Goal: Check status

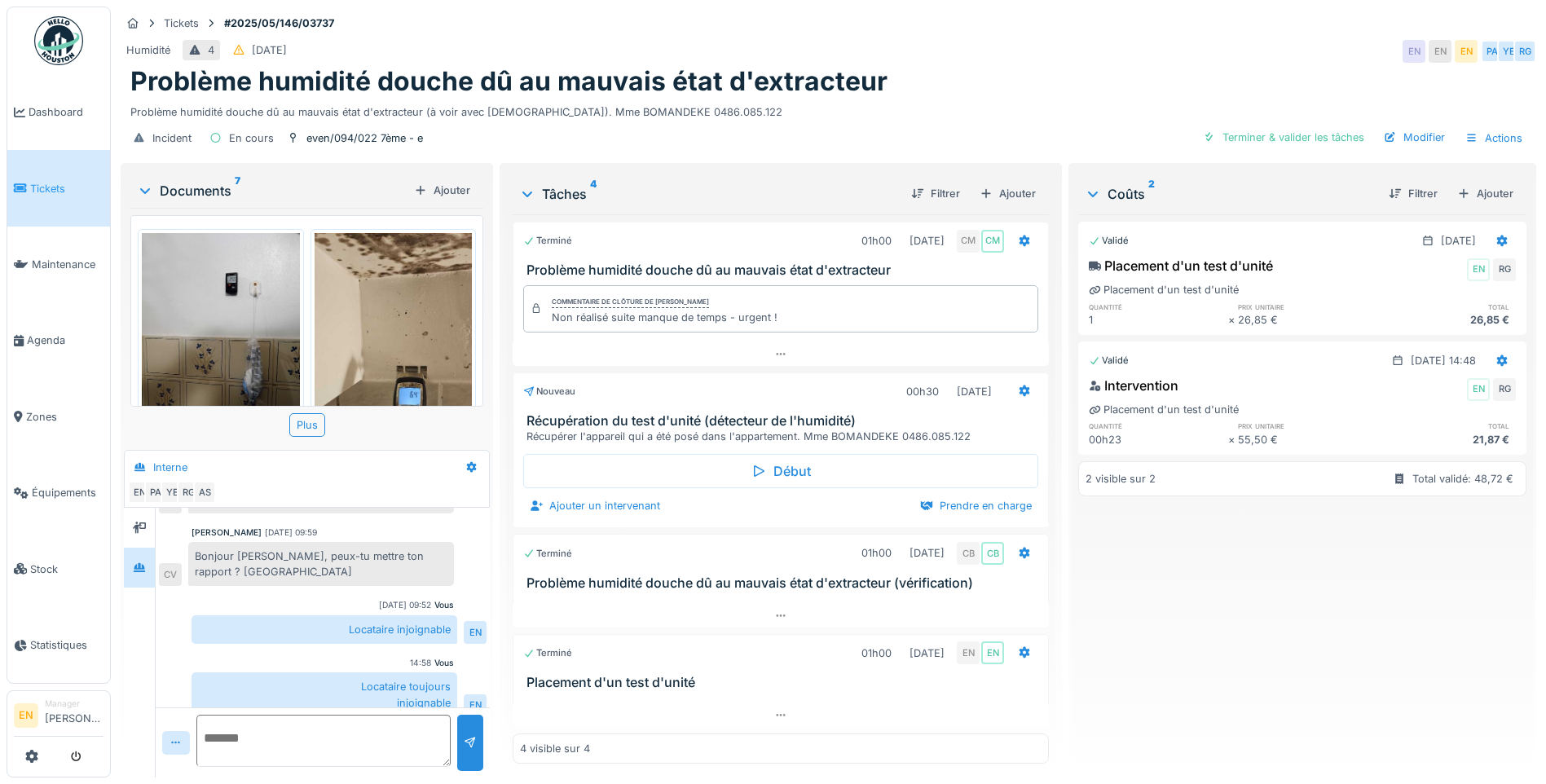
scroll to position [104, 0]
click at [953, 74] on div "Problème humidité douche dû au mauvais état d'extracteur" at bounding box center [828, 81] width 1396 height 31
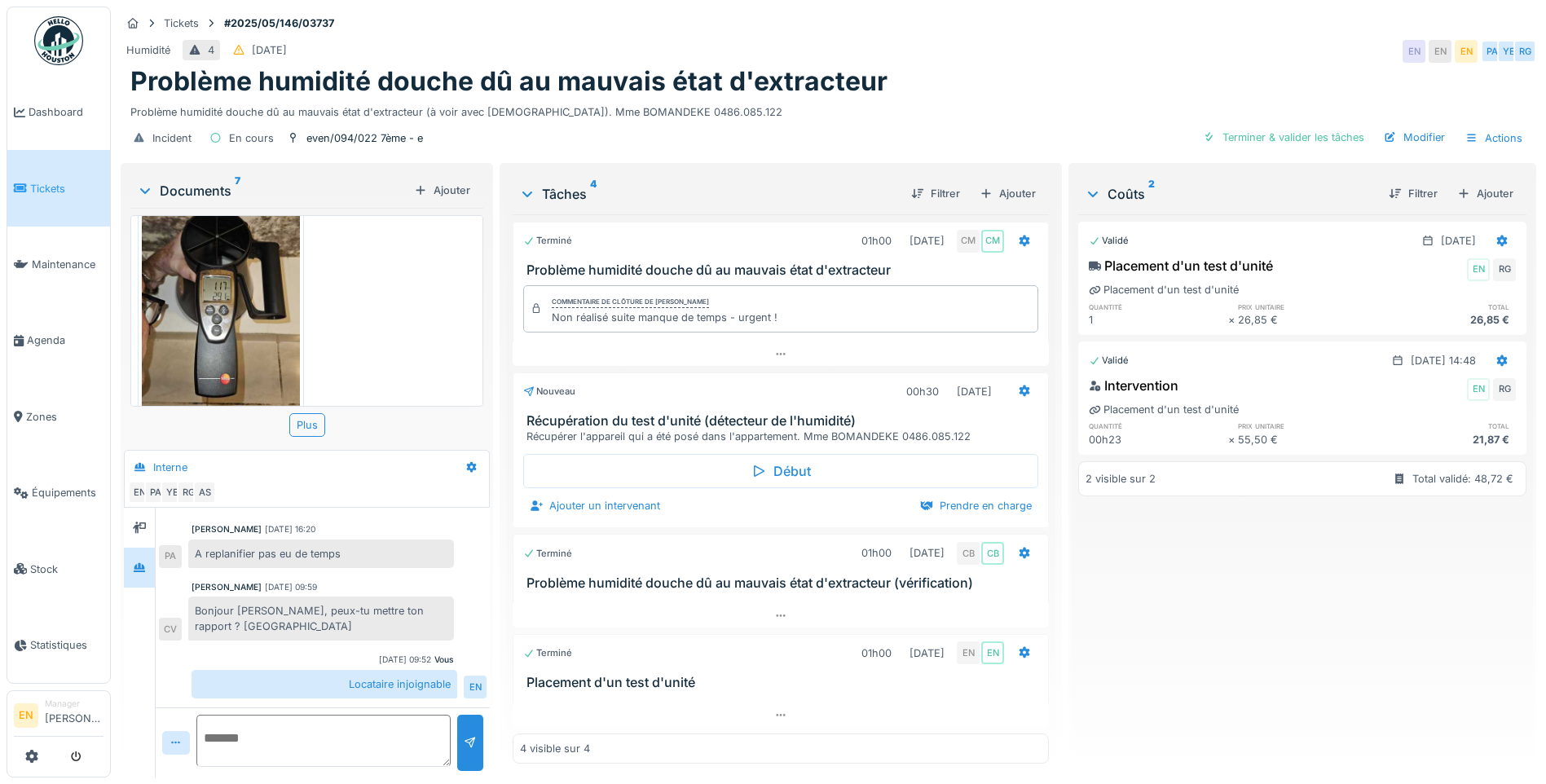
scroll to position [975, 0]
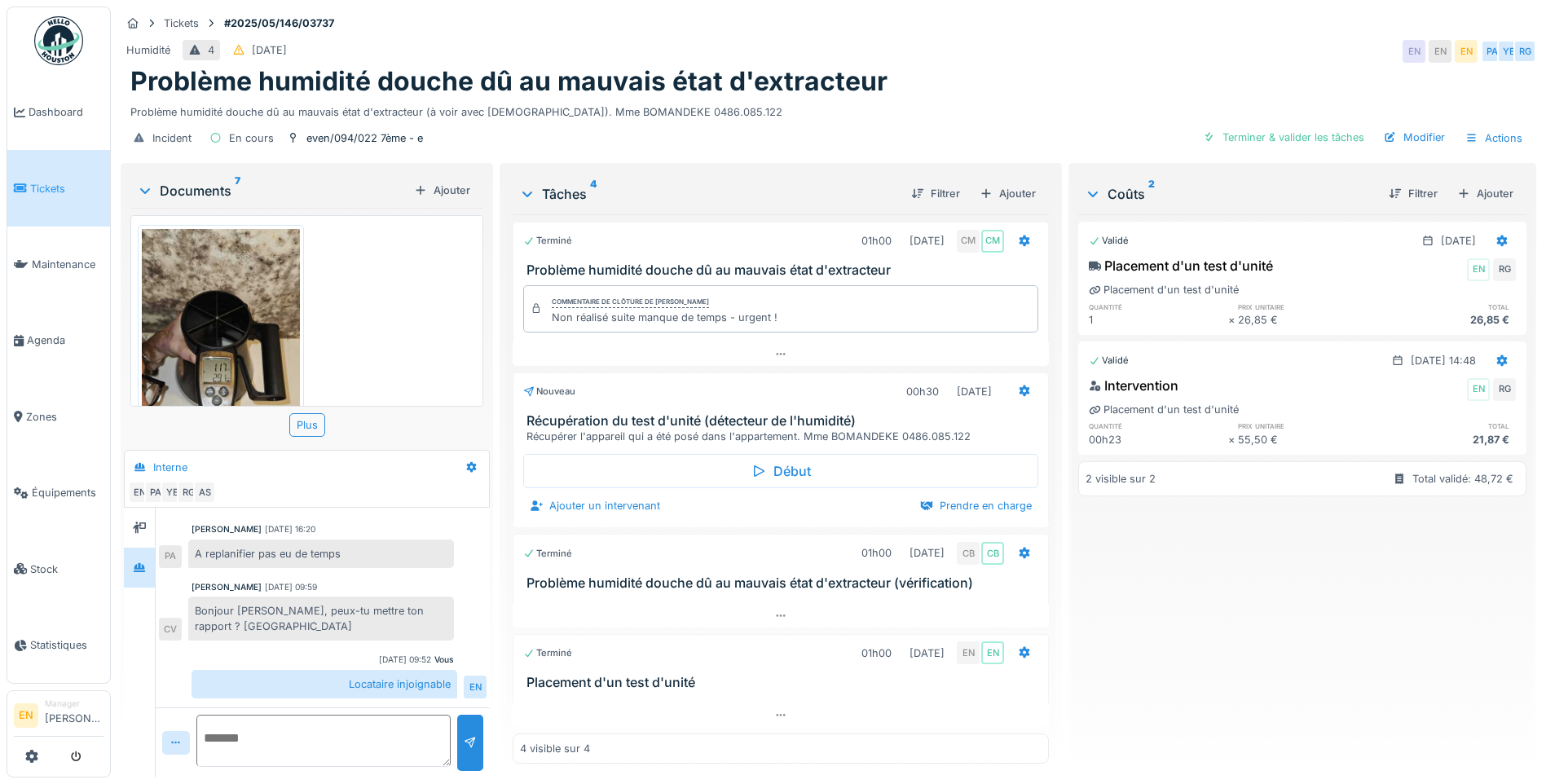
click at [201, 311] on img at bounding box center [221, 369] width 158 height 280
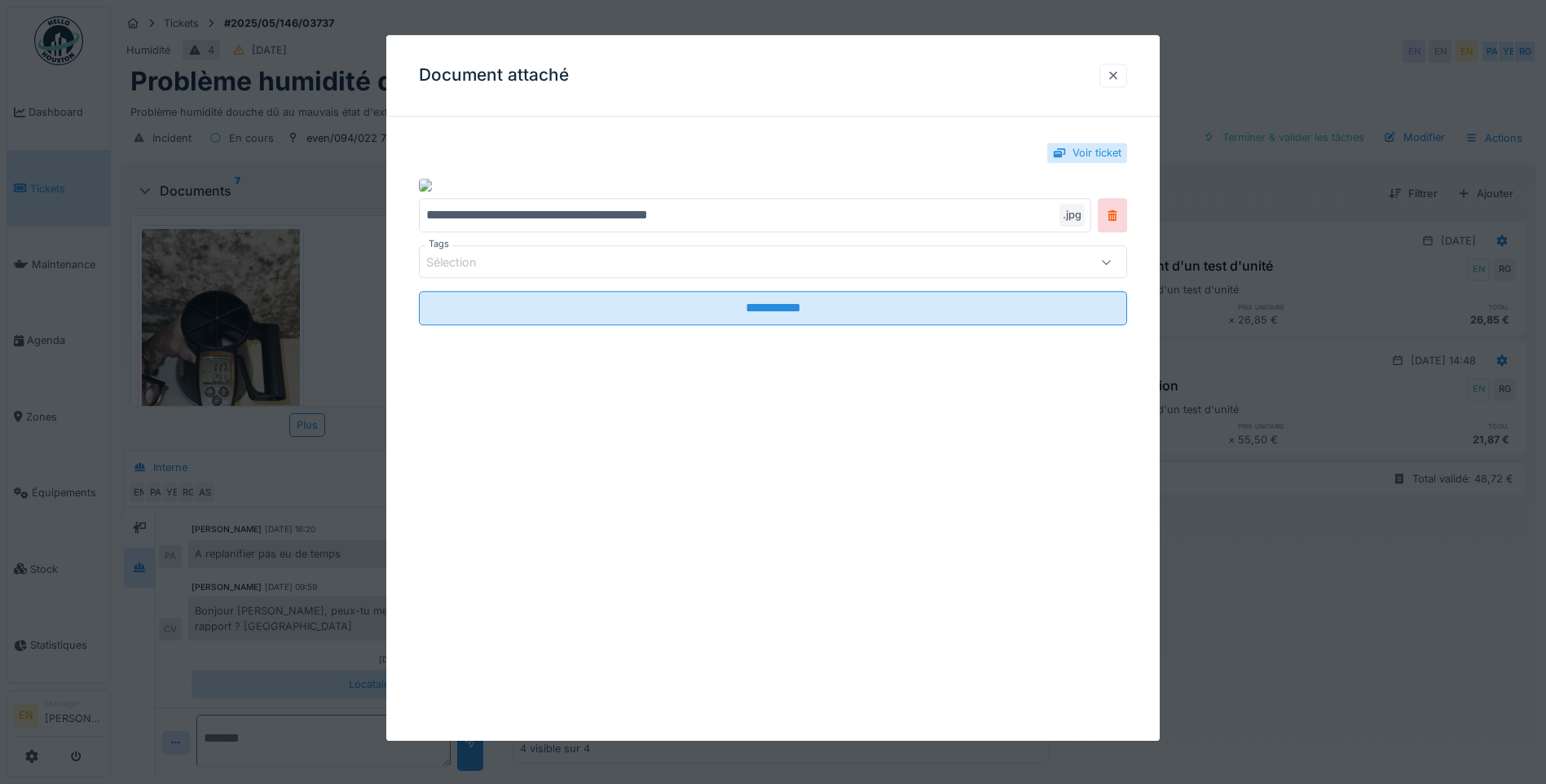
click at [1119, 70] on div at bounding box center [1113, 75] width 13 height 16
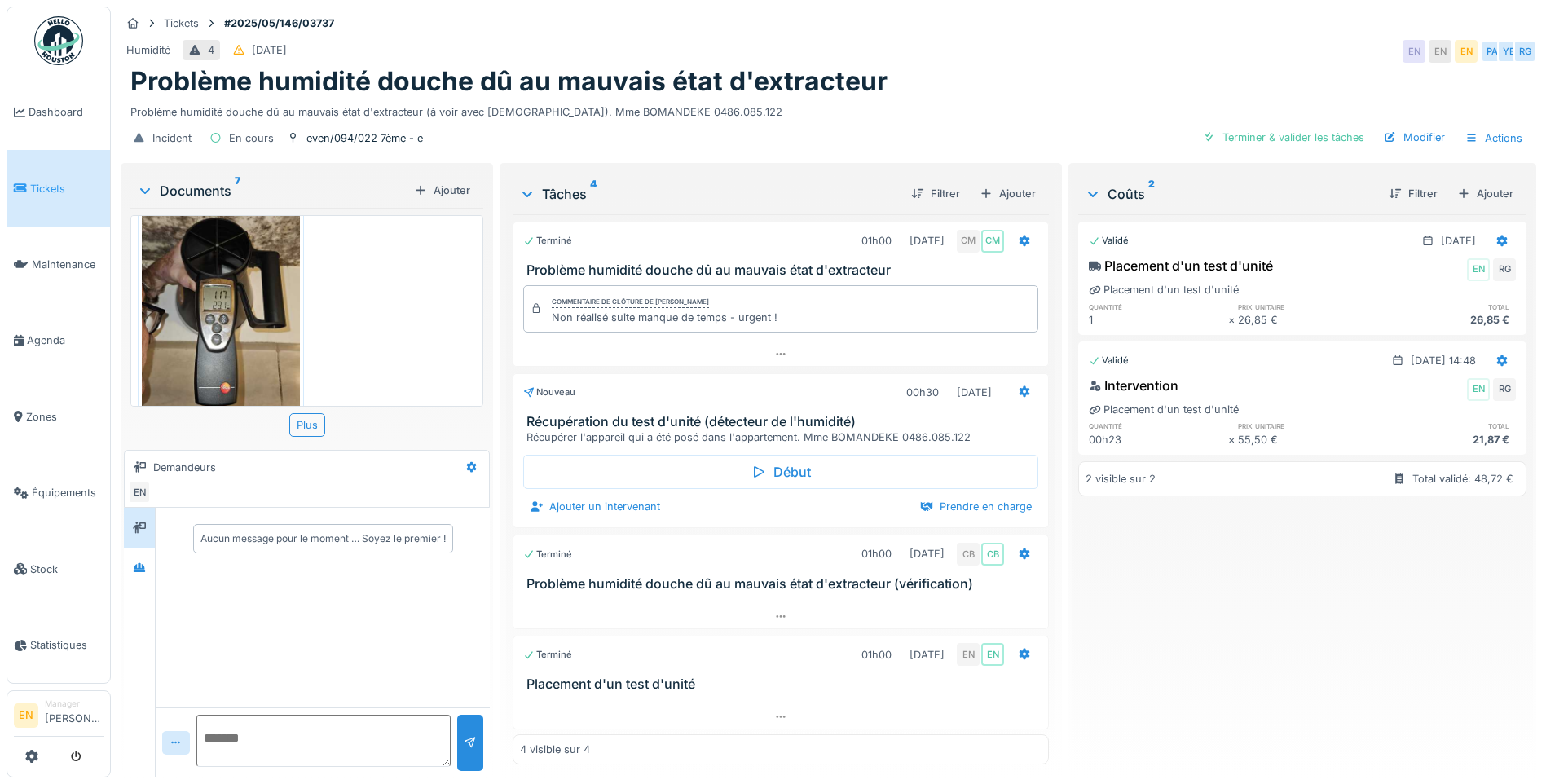
scroll to position [1056, 0]
click at [215, 301] on img at bounding box center [221, 287] width 158 height 280
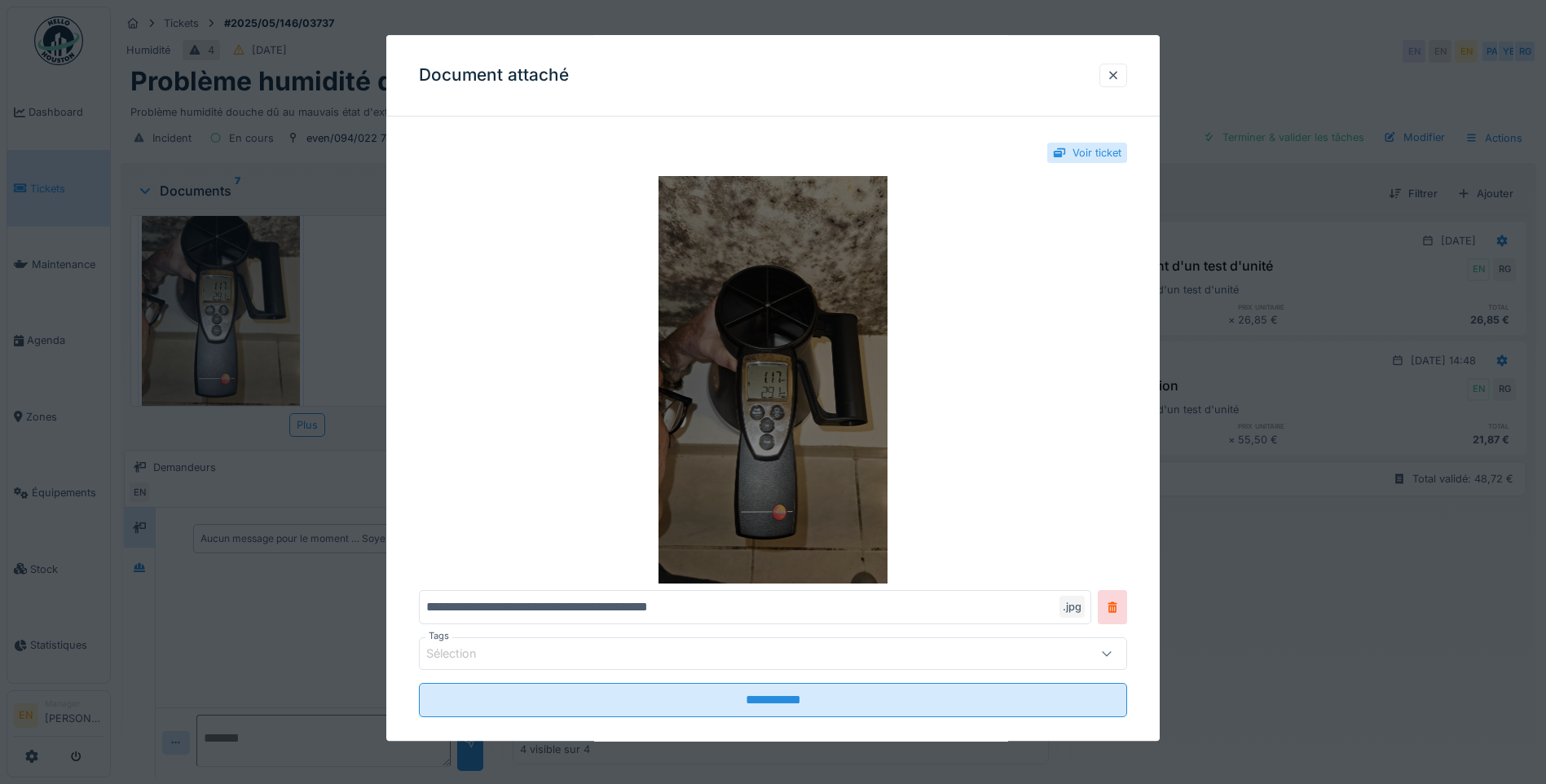
click at [777, 333] on img at bounding box center [773, 380] width 708 height 408
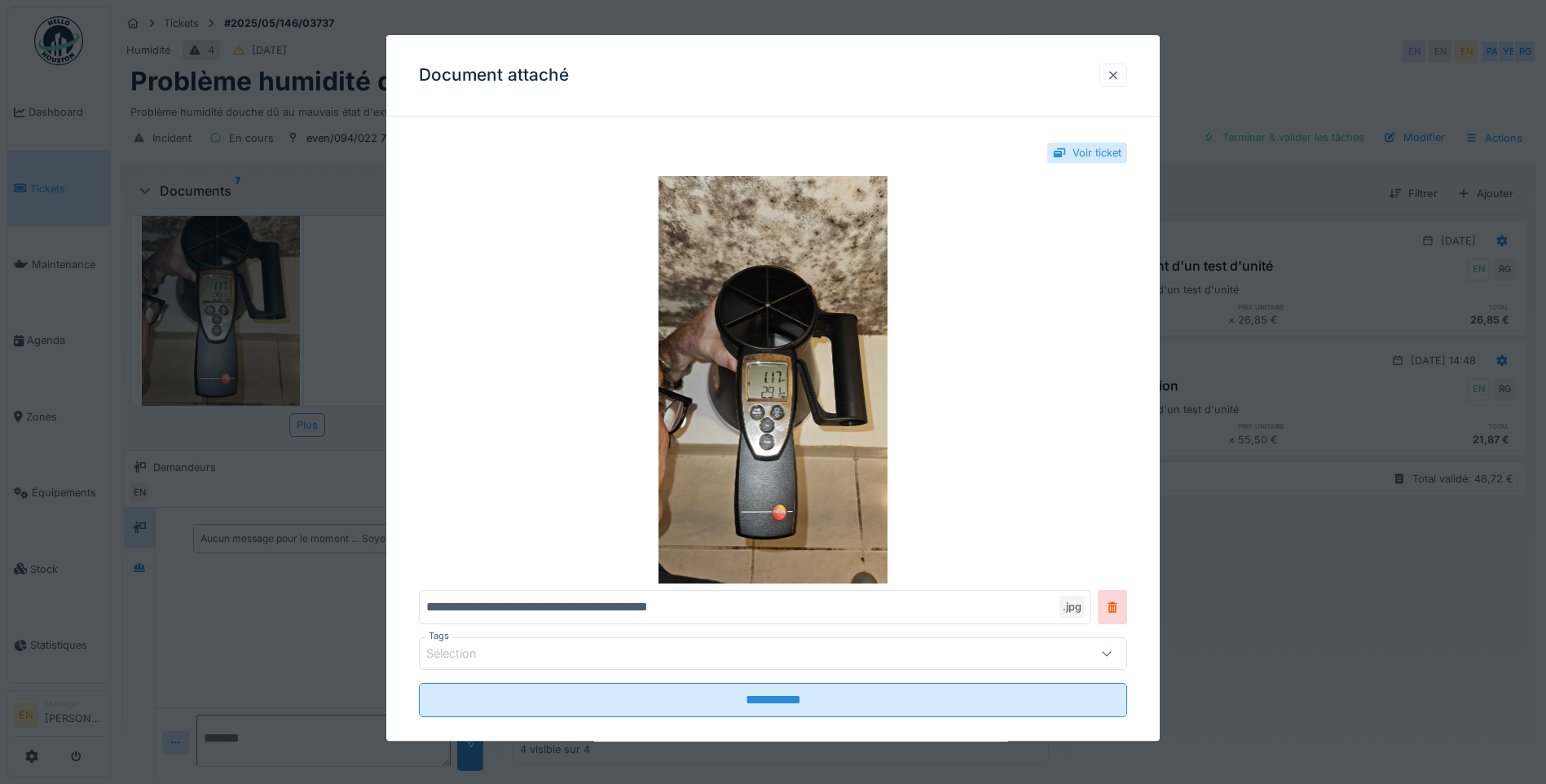
click at [1119, 71] on div at bounding box center [1113, 75] width 13 height 16
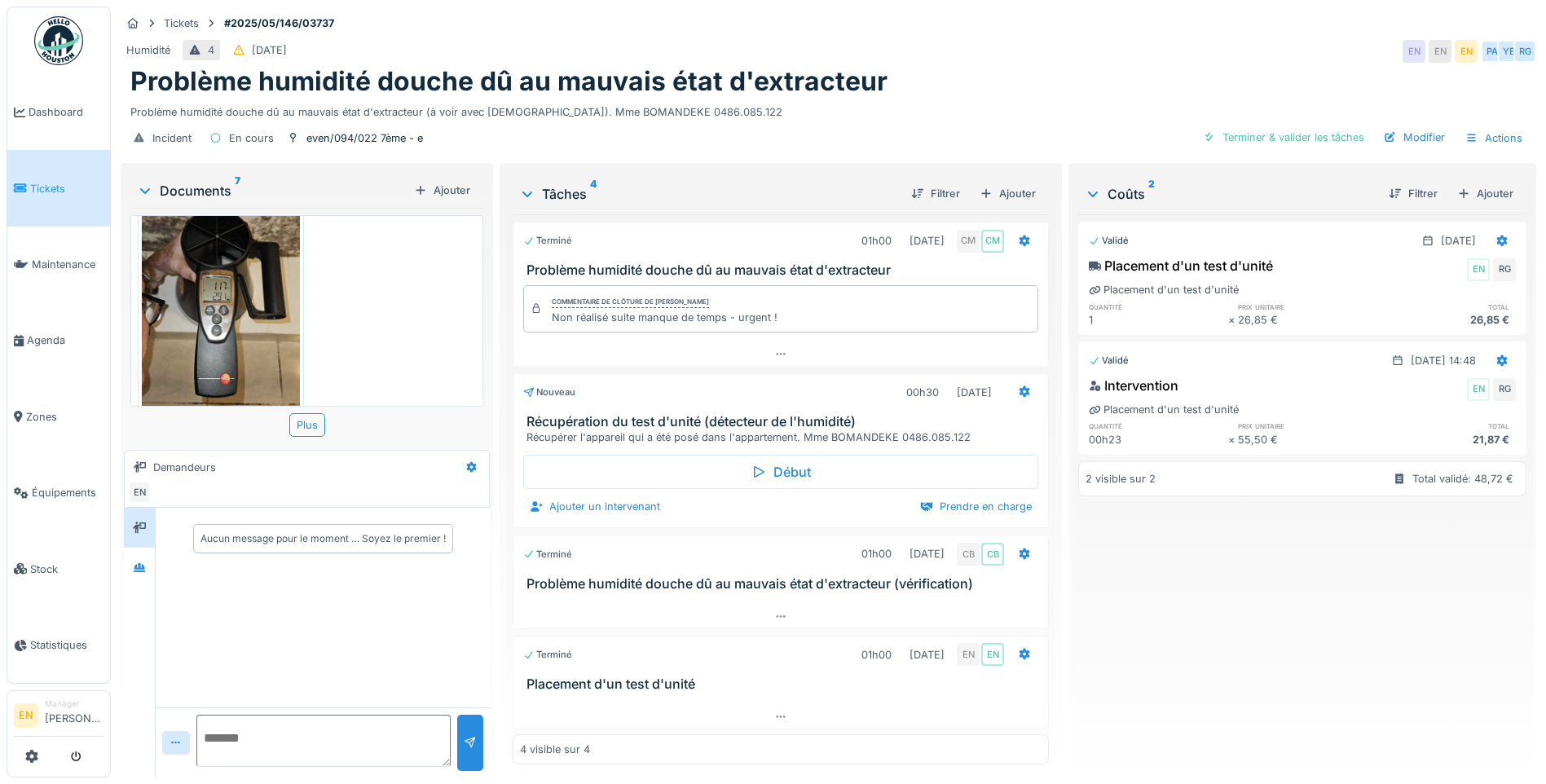
scroll to position [1023, 0]
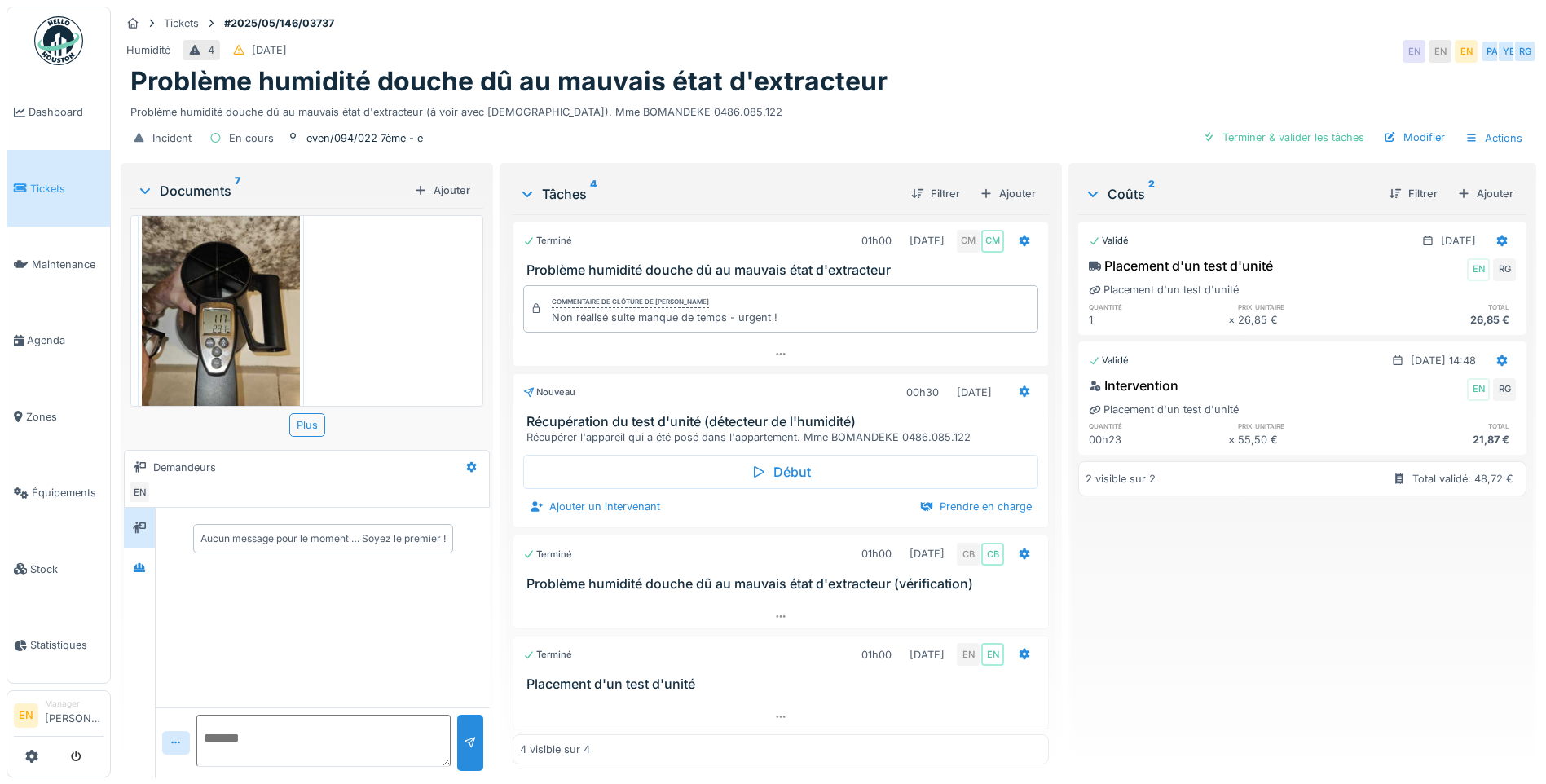
click at [1147, 653] on div "Validé 10/06/2025 Placement d'un test d'unité EN RG Placement d'un test d'unité…" at bounding box center [1302, 489] width 448 height 550
click at [1138, 663] on div "Validé 10/06/2025 Placement d'un test d'unité EN RG Placement d'un test d'unité…" at bounding box center [1302, 489] width 448 height 550
